Goal: Check status: Verify the current state of an ongoing process or item

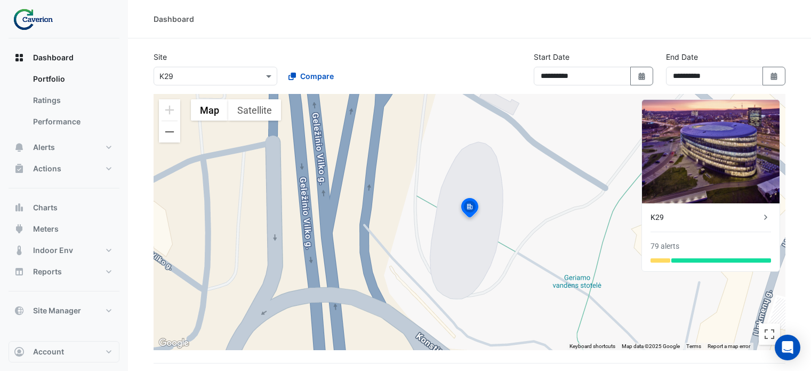
select select "***"
click at [57, 151] on button "Alerts" at bounding box center [64, 147] width 111 height 21
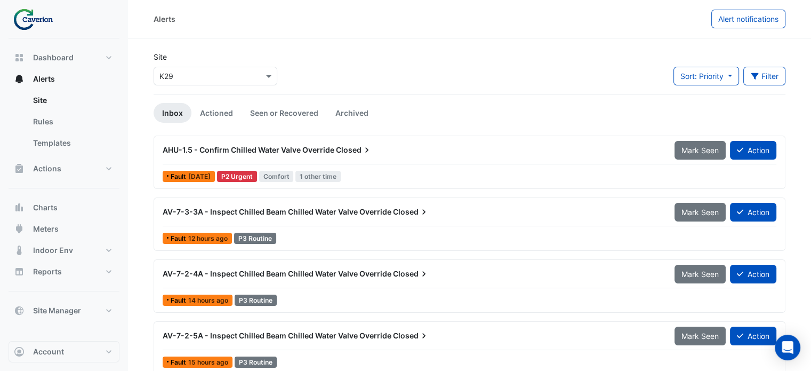
drag, startPoint x: 179, startPoint y: 259, endPoint x: 0, endPoint y: 388, distance: 220.5
click at [485, 57] on div "Site Select a Site × K29 Sort: Priority Priority Updated Filter Title Priority …" at bounding box center [469, 72] width 645 height 43
click at [195, 142] on div "AHU-1.5 - Confirm Chilled Water Valve Override Closed" at bounding box center [412, 149] width 512 height 19
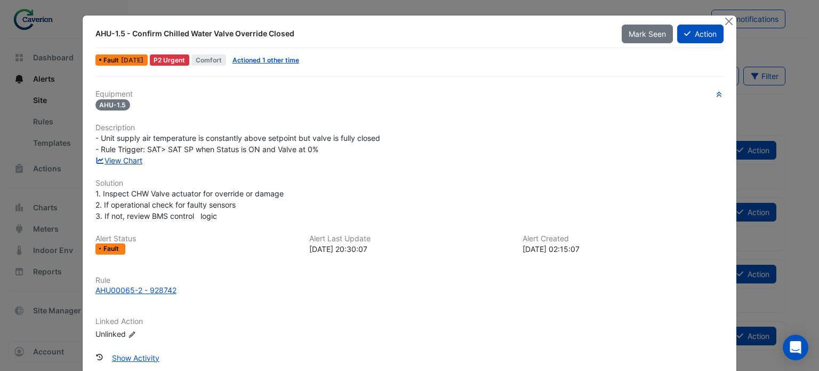
click at [122, 161] on link "View Chart" at bounding box center [118, 160] width 47 height 9
